Goal: Transaction & Acquisition: Purchase product/service

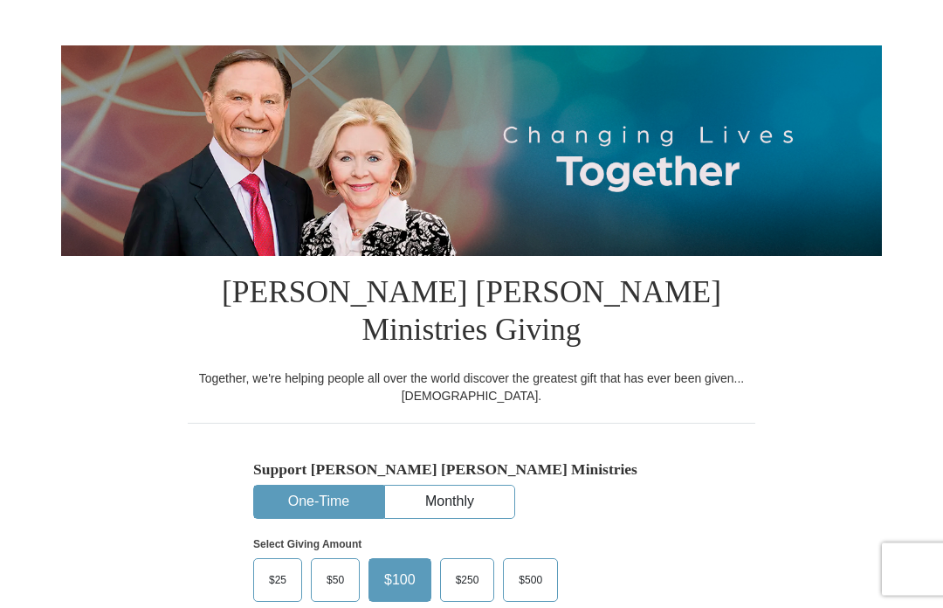
scroll to position [138, 0]
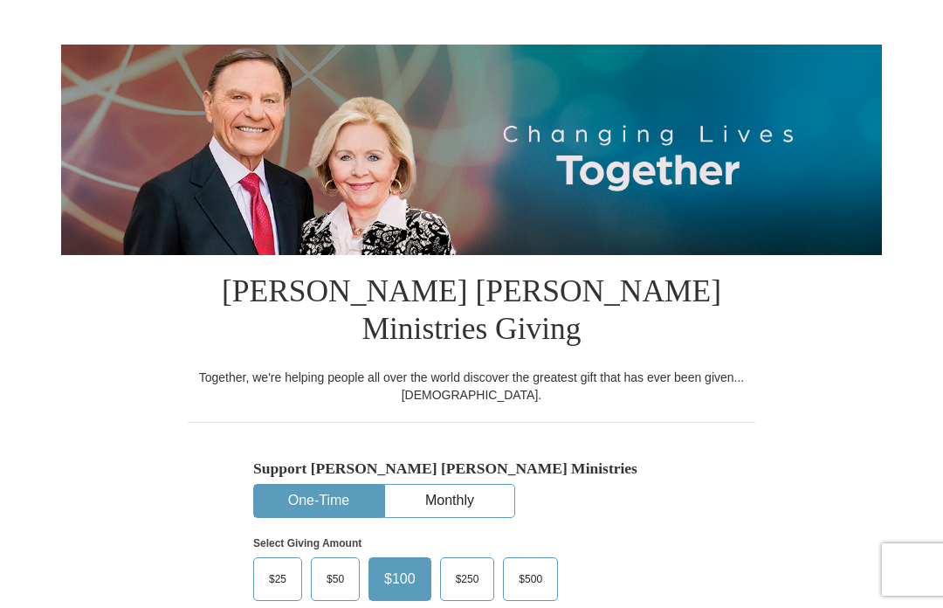
click at [273, 558] on label "$25" at bounding box center [277, 579] width 47 height 42
click at [0, 0] on input "$25" at bounding box center [0, 0] width 0 height 0
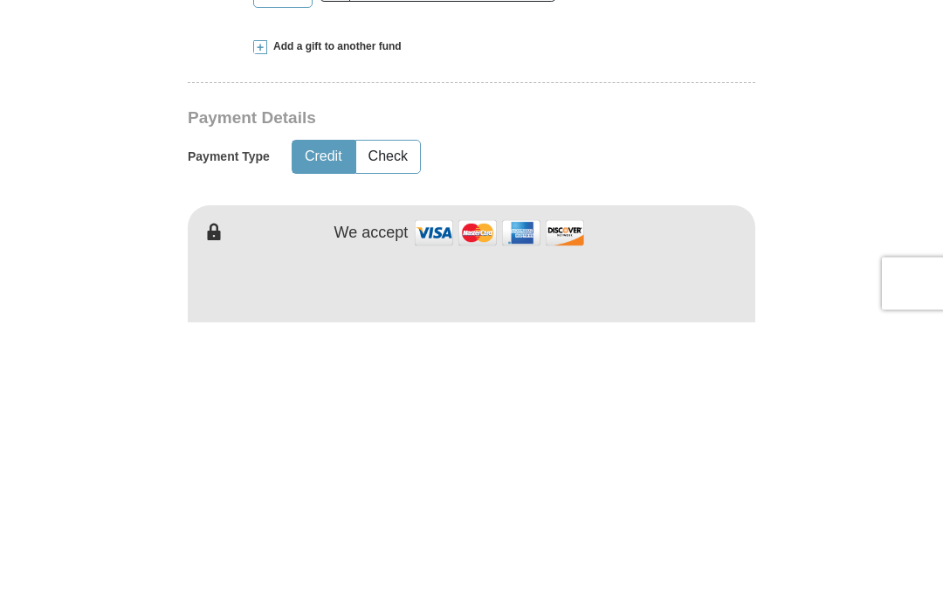
scroll to position [904, 0]
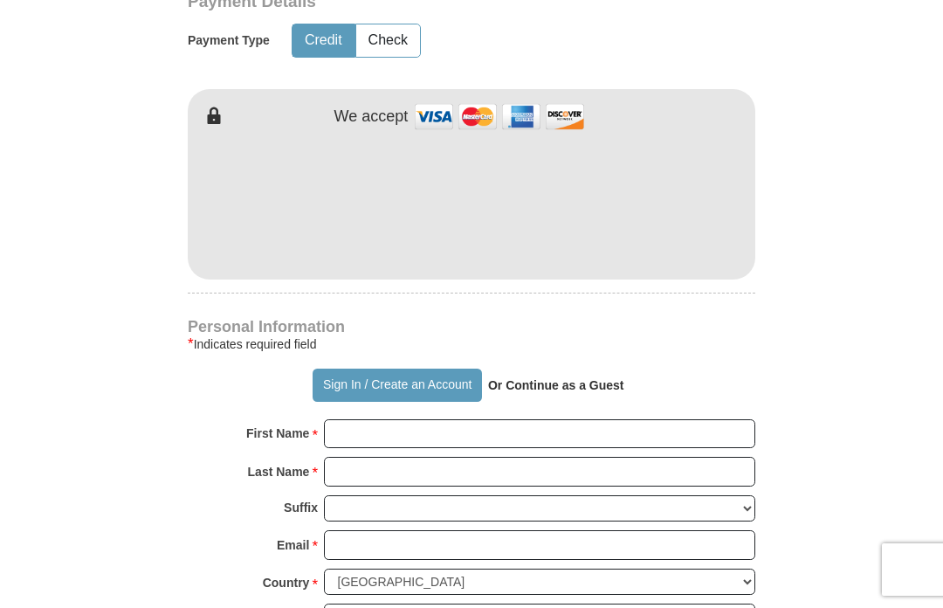
click at [804, 208] on form "Already have an account? Sign in for faster giving. Don't have an account? Crea…" at bounding box center [471, 239] width 821 height 2147
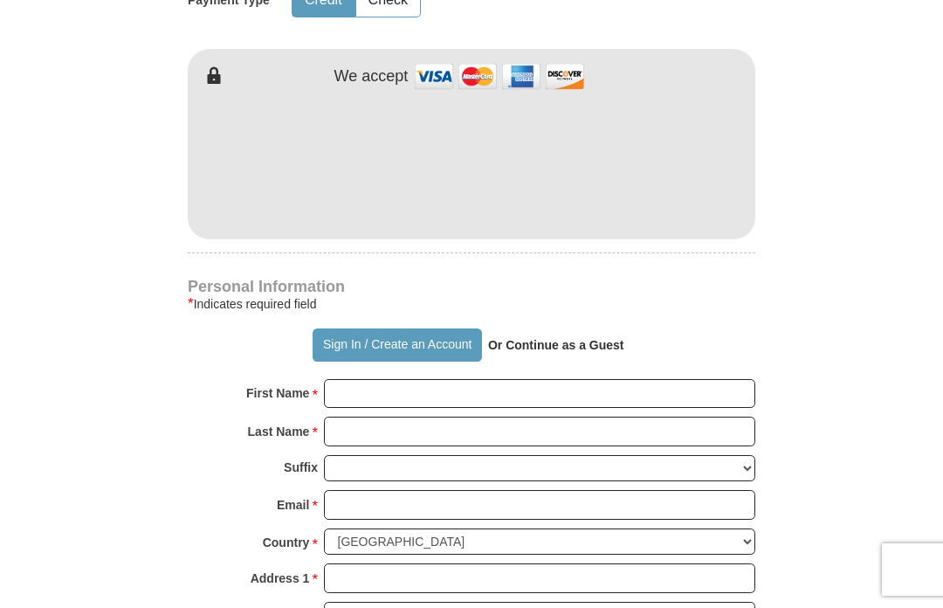
scroll to position [961, 0]
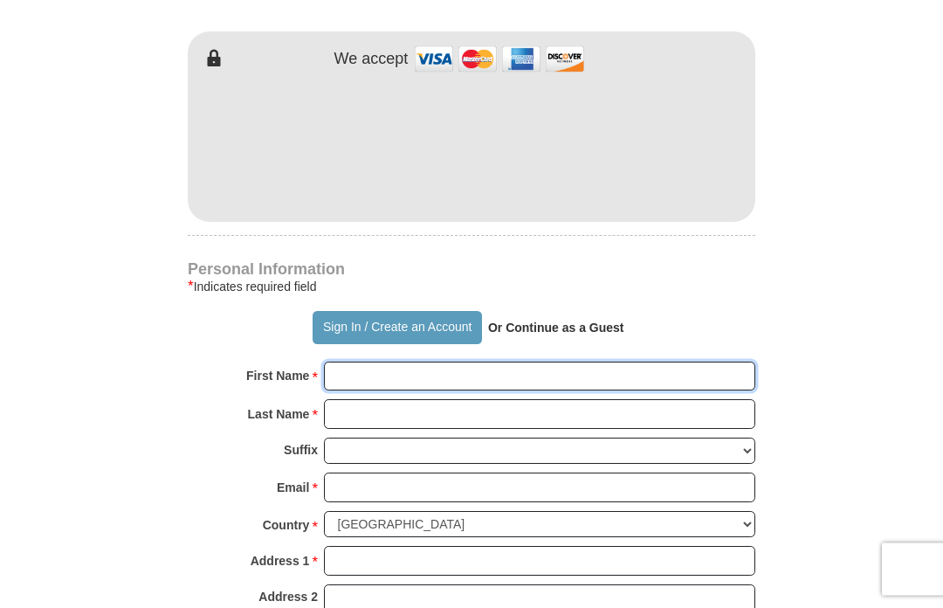
click at [383, 363] on input "First Name *" at bounding box center [540, 378] width 432 height 30
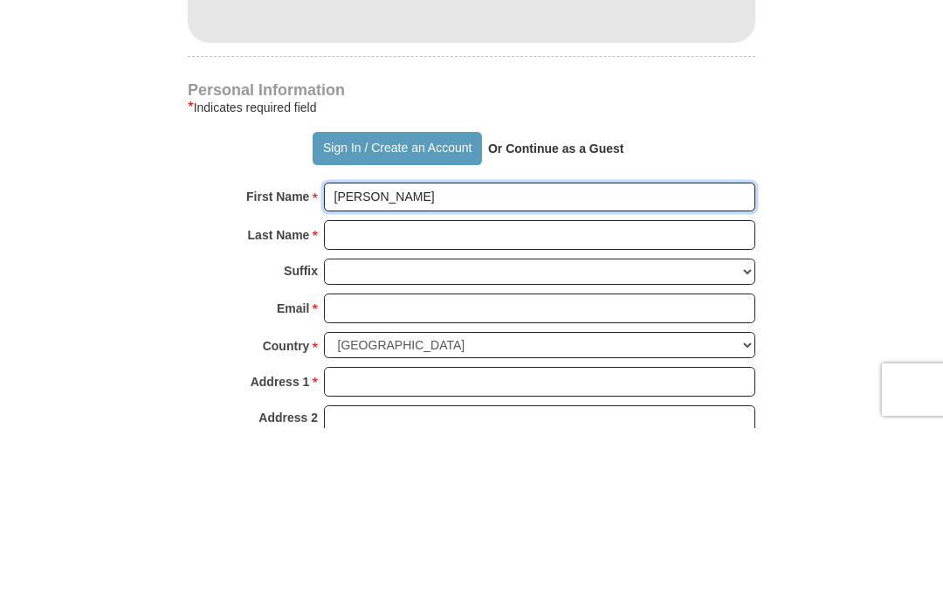
type input "[PERSON_NAME]"
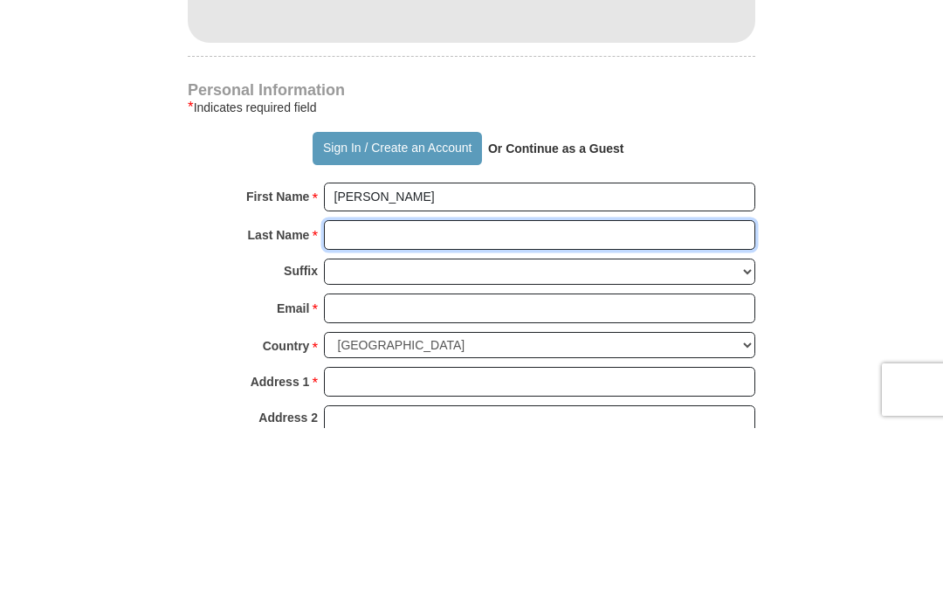
click at [366, 400] on input "Last Name *" at bounding box center [540, 415] width 432 height 30
type input "[PERSON_NAME]"
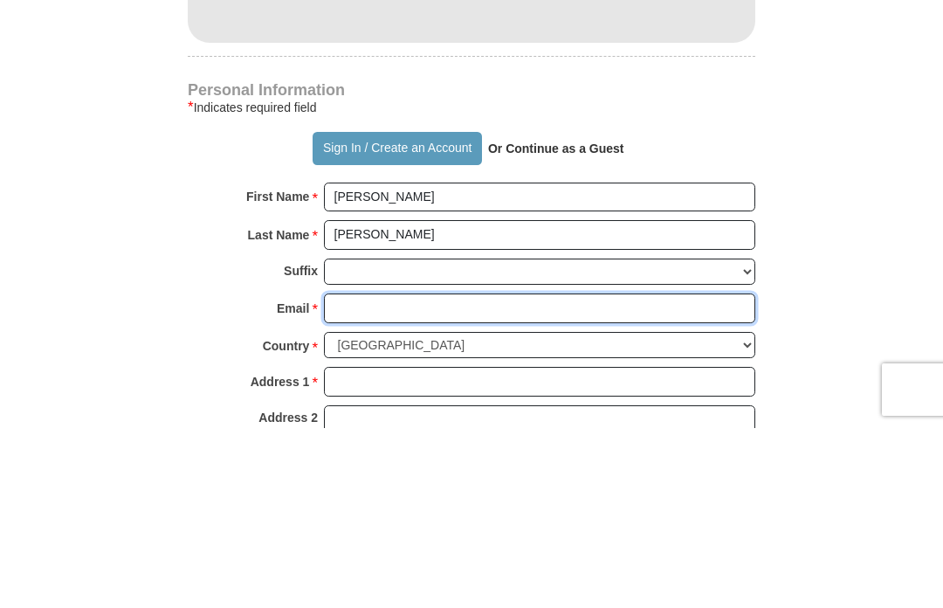
click at [371, 473] on input "Email *" at bounding box center [540, 488] width 432 height 30
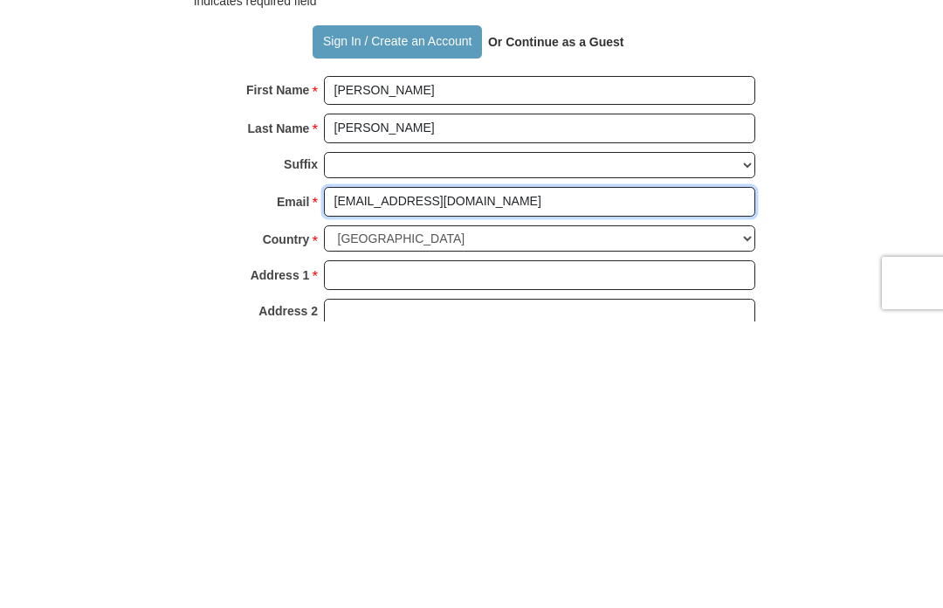
type input "[EMAIL_ADDRESS][DOMAIN_NAME]"
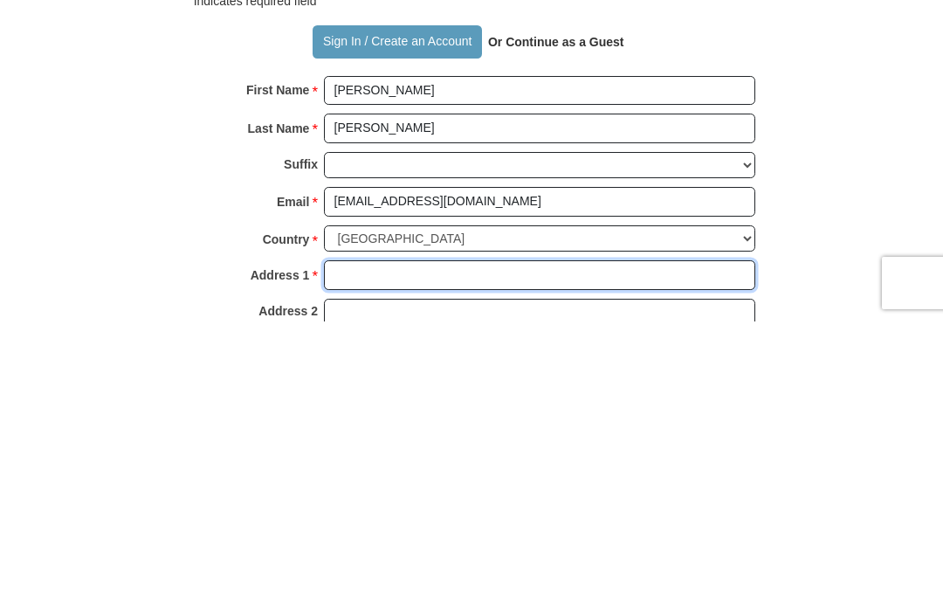
click at [384, 547] on input "Address 1 *" at bounding box center [540, 562] width 432 height 30
type input "[STREET_ADDRESS]"
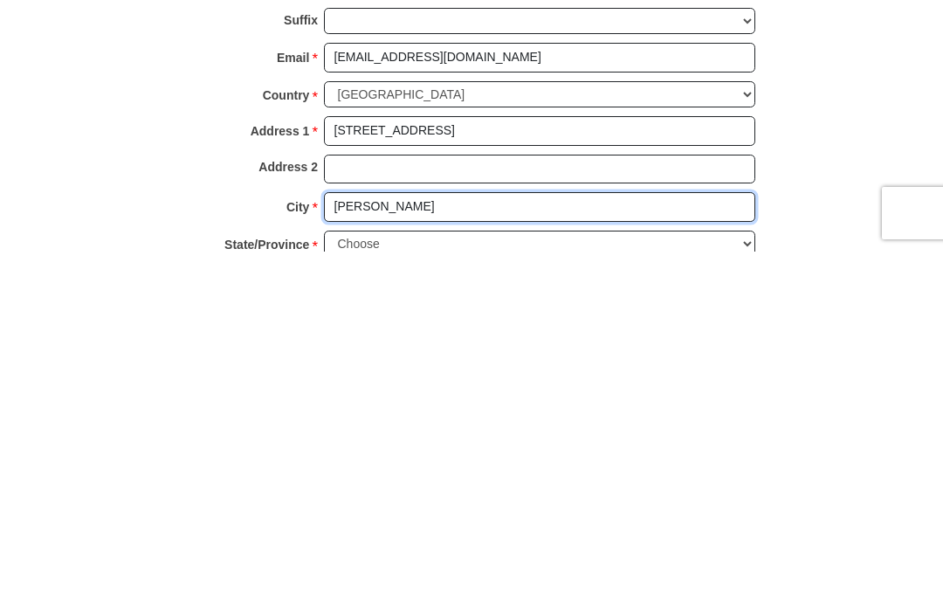
type input "[PERSON_NAME]"
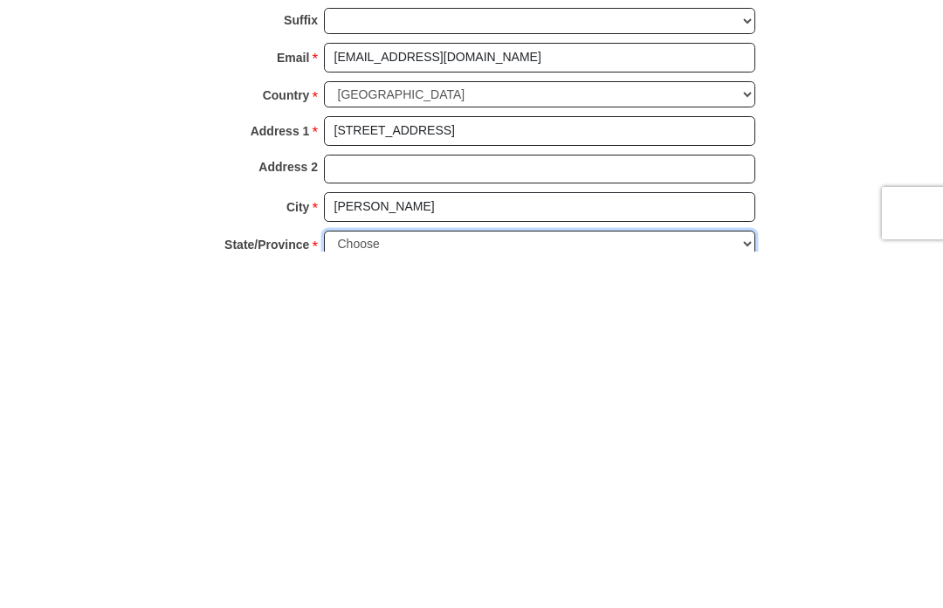
click at [749, 587] on select "Choose [US_STATE] [US_STATE] [US_STATE] [US_STATE] [US_STATE] Armed Forces Amer…" at bounding box center [540, 600] width 432 height 27
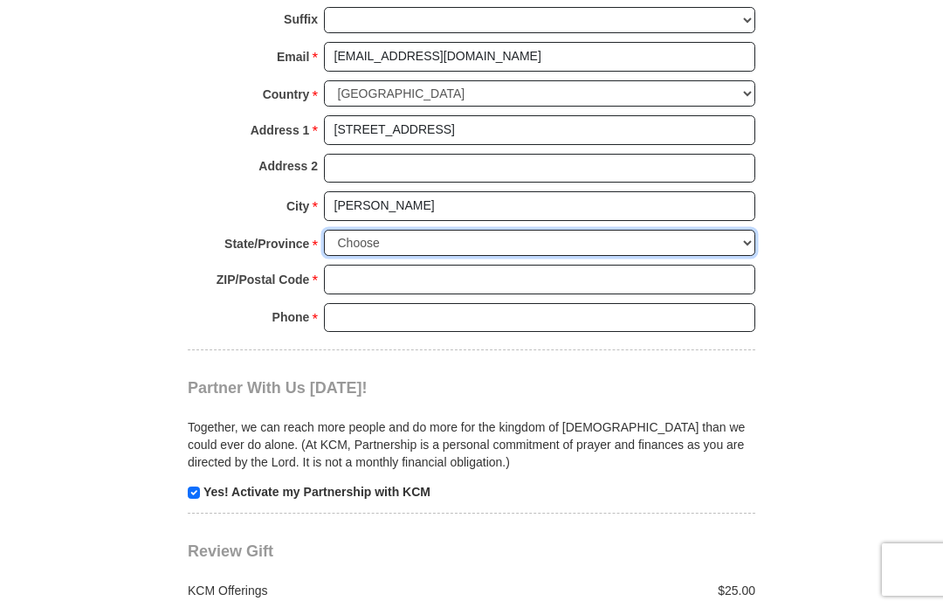
select select "AZ"
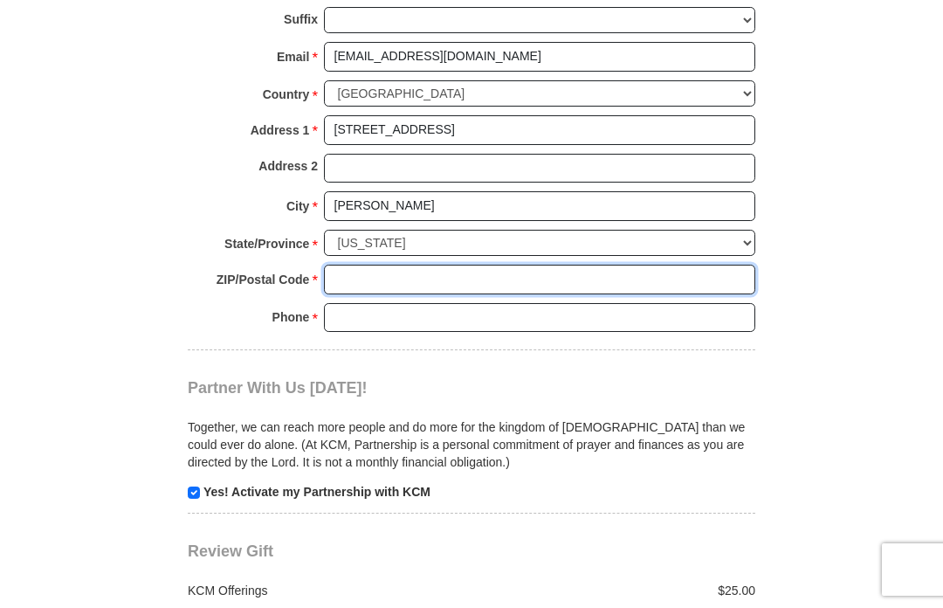
click at [382, 265] on input "ZIP/Postal Code *" at bounding box center [540, 280] width 432 height 30
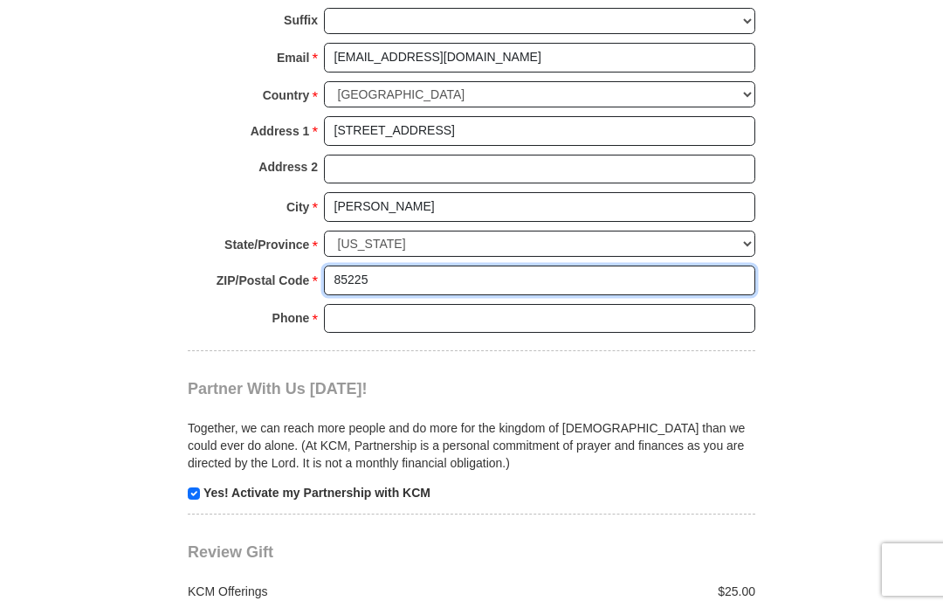
type input "85225"
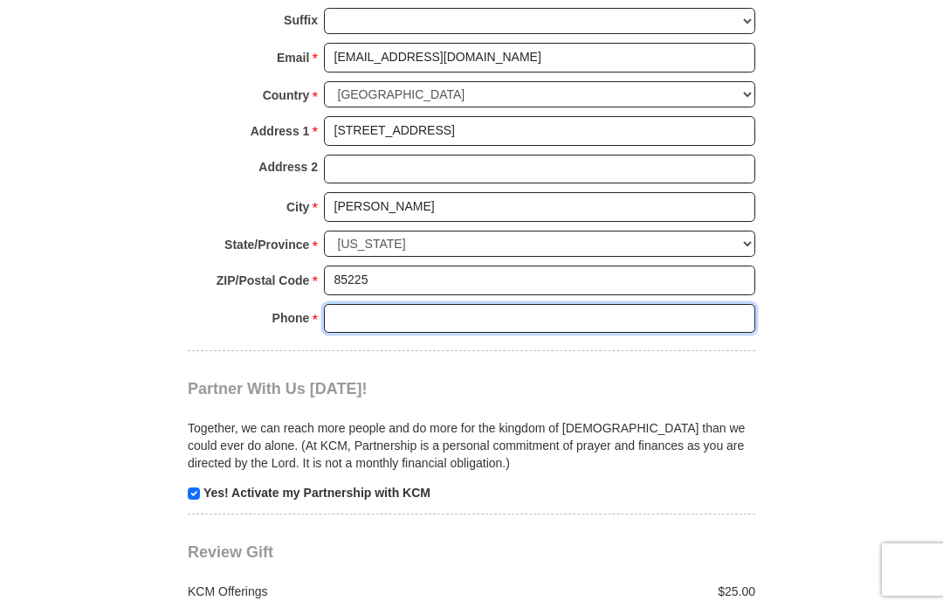
click at [445, 304] on input "Phone * *" at bounding box center [540, 319] width 432 height 30
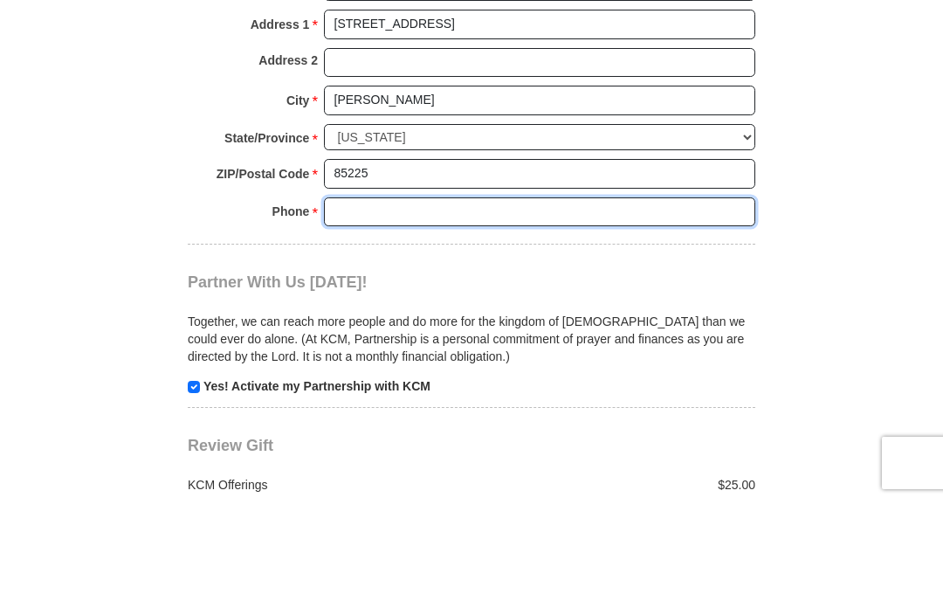
type input "4802012617"
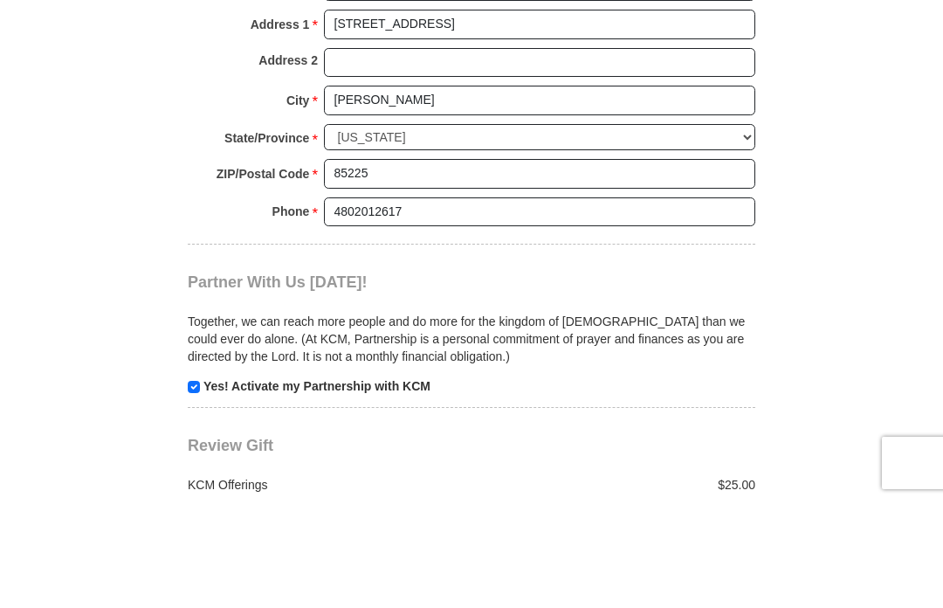
scroll to position [1499, 0]
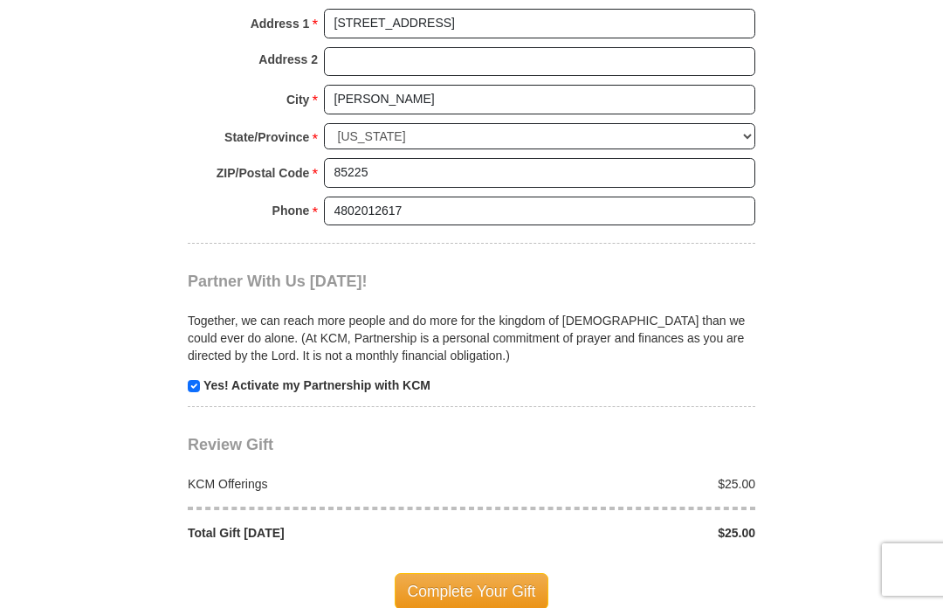
click at [191, 380] on input "checkbox" at bounding box center [194, 386] width 12 height 12
checkbox input "false"
click at [479, 573] on span "Complete Your Gift" at bounding box center [472, 591] width 155 height 37
